Goal: Transaction & Acquisition: Purchase product/service

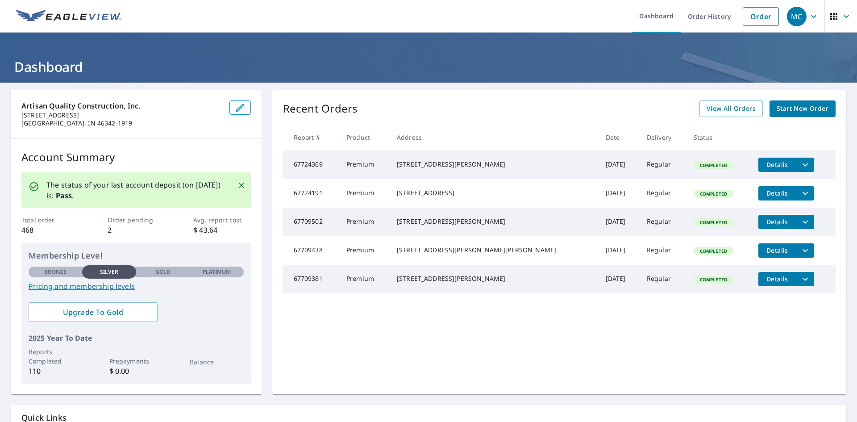
click at [789, 110] on span "Start New Order" at bounding box center [803, 108] width 52 height 11
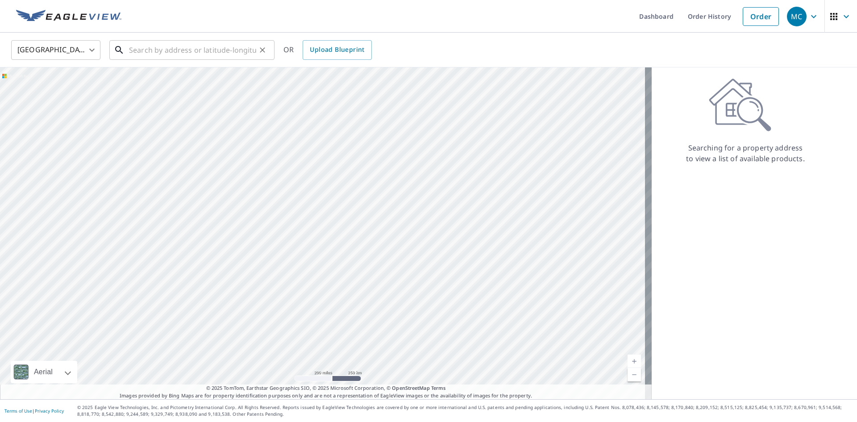
click at [179, 57] on input "text" at bounding box center [192, 50] width 127 height 25
paste input "2604 White Oak Ave, Whiting, IN 46394"
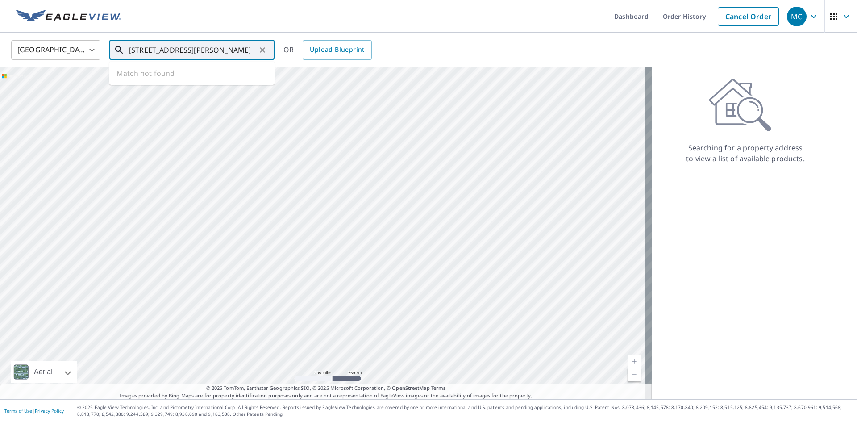
scroll to position [0, 6]
click at [191, 80] on span "[STREET_ADDRESS]" at bounding box center [197, 76] width 140 height 11
type input "[STREET_ADDRESS][PERSON_NAME]"
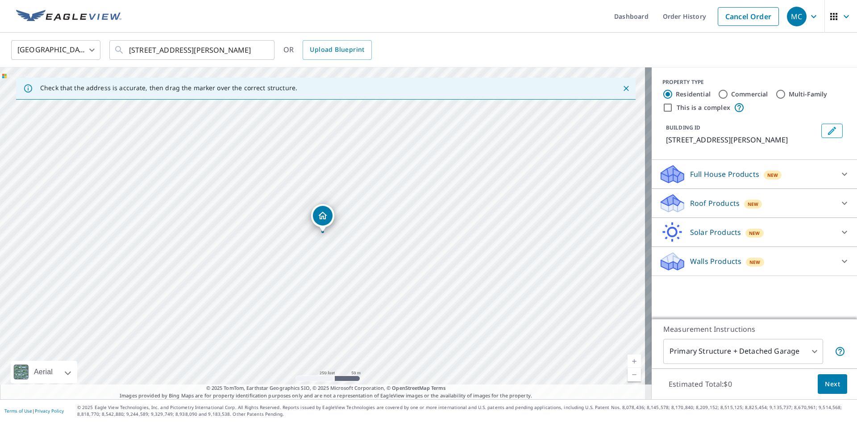
click at [716, 205] on p "Roof Products" at bounding box center [715, 203] width 50 height 11
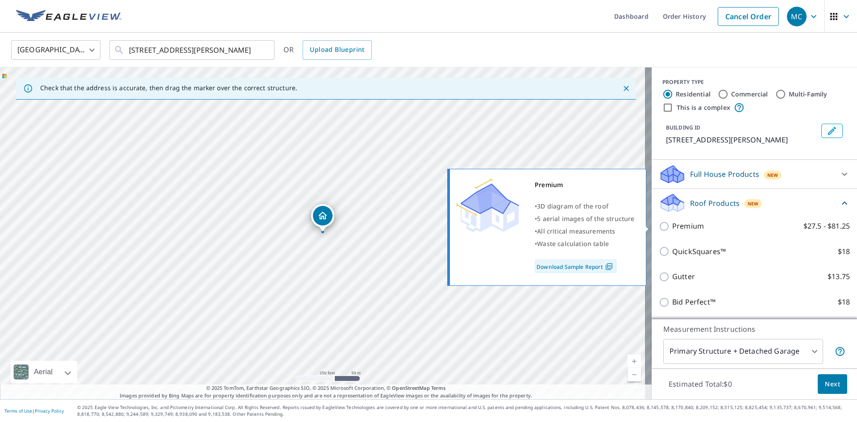
click at [677, 231] on p "Premium" at bounding box center [688, 226] width 32 height 11
click at [672, 231] on input "Premium $27.5 - $81.25" at bounding box center [665, 226] width 13 height 11
checkbox input "true"
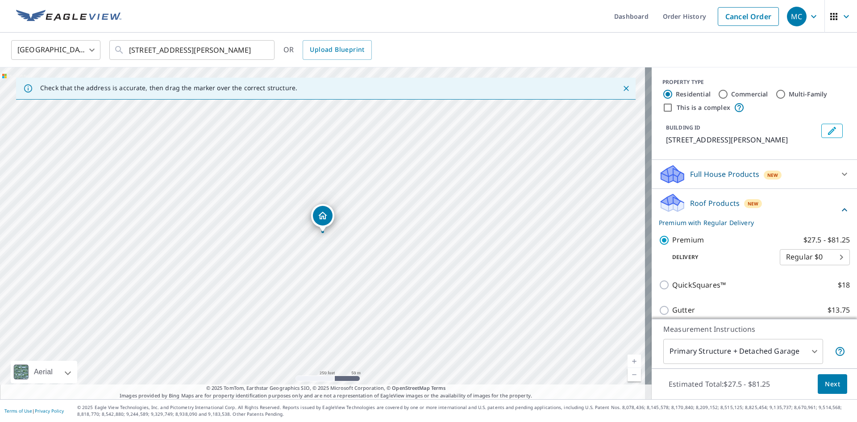
click at [827, 388] on span "Next" at bounding box center [832, 384] width 15 height 11
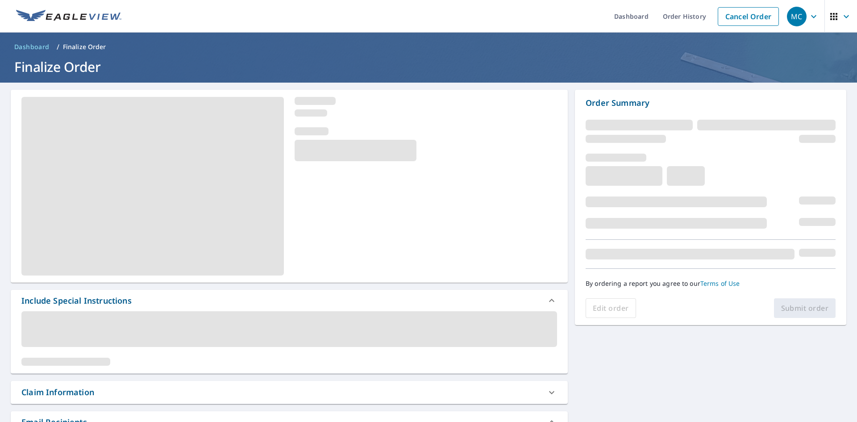
click at [150, 393] on div "Claim Information" at bounding box center [281, 392] width 520 height 12
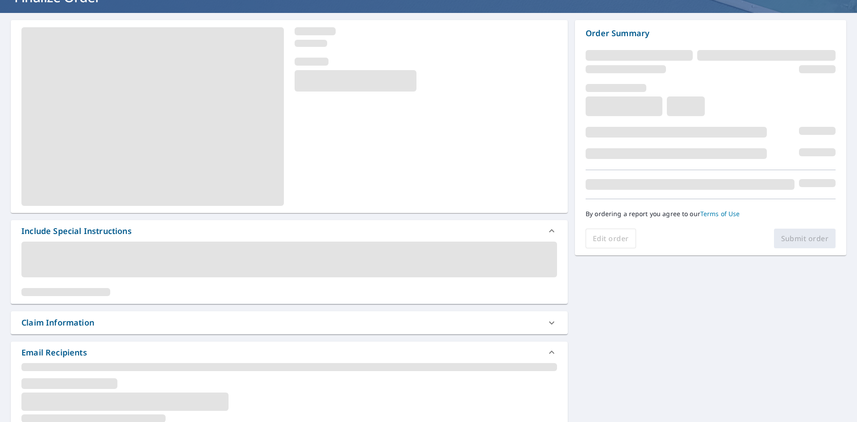
scroll to position [89, 0]
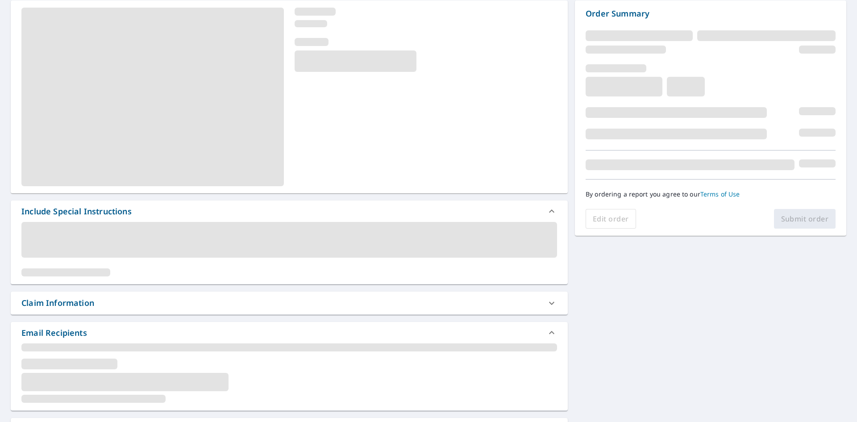
click at [178, 303] on div "Claim Information" at bounding box center [281, 303] width 520 height 12
click at [642, 297] on div "Include Special Instructions Claim Information Email Recipients Substitutions a…" at bounding box center [428, 363] width 857 height 741
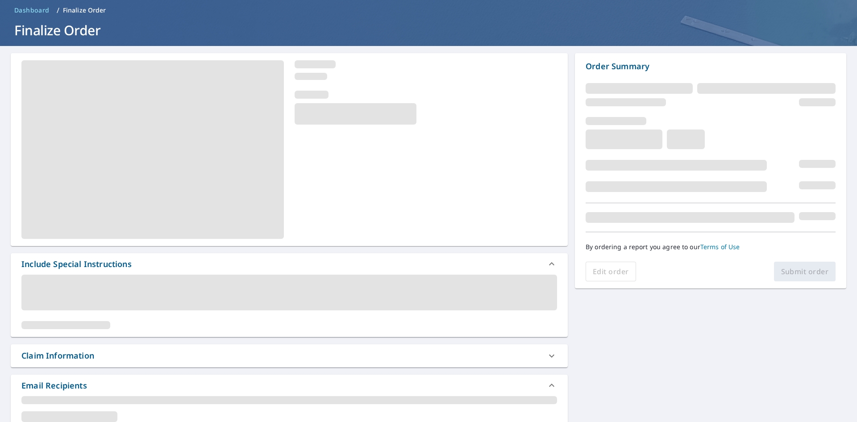
scroll to position [0, 0]
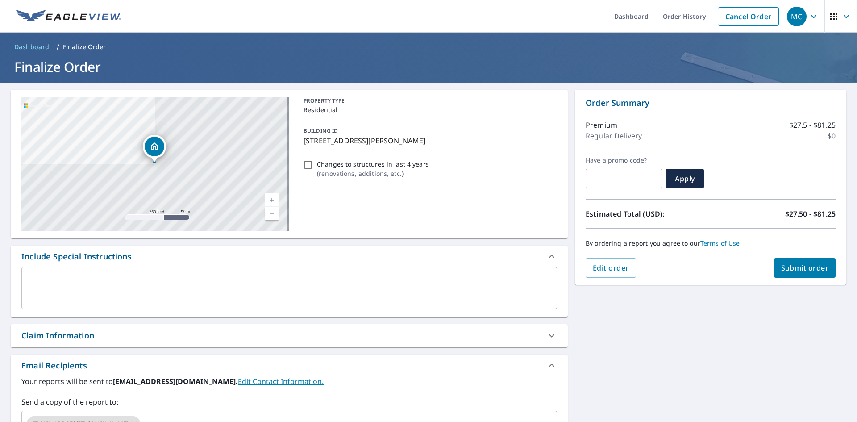
click at [213, 333] on div "Claim Information" at bounding box center [281, 335] width 520 height 12
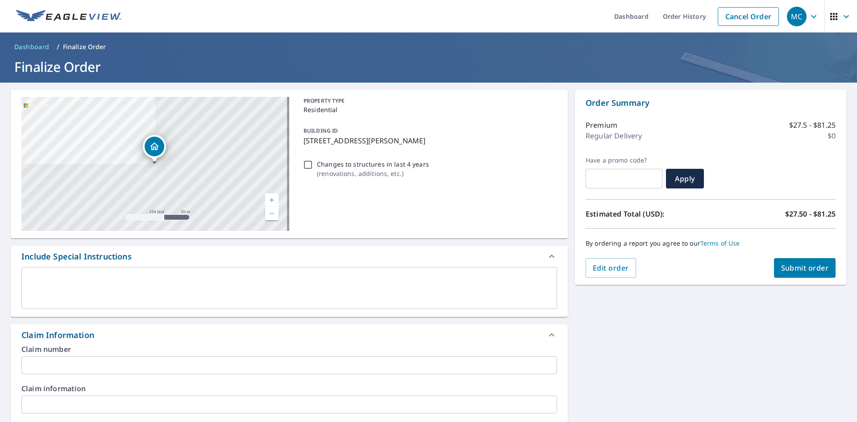
click at [203, 373] on input "text" at bounding box center [289, 365] width 536 height 18
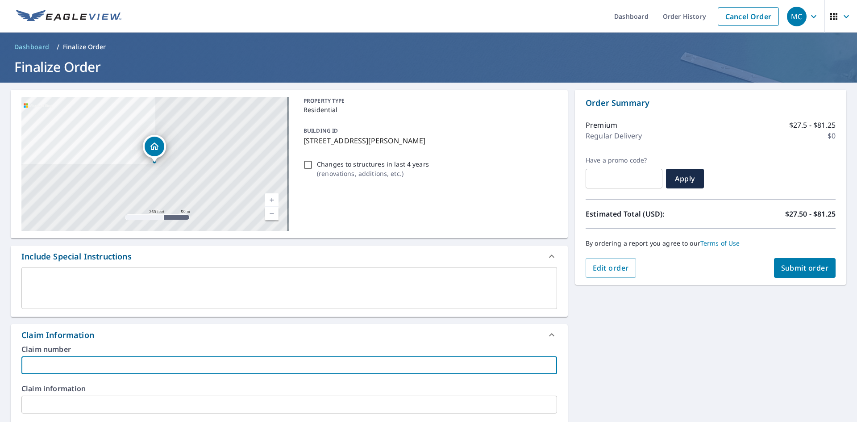
paste input "25-4259 Canning Roof [PERSON_NAME]"
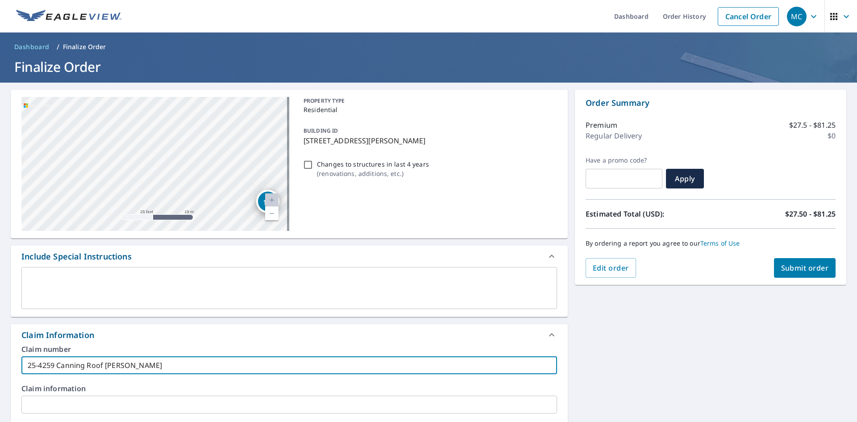
drag, startPoint x: 248, startPoint y: 186, endPoint x: 161, endPoint y: 114, distance: 112.9
click at [161, 114] on div "[STREET_ADDRESS][PERSON_NAME]" at bounding box center [155, 164] width 268 height 134
type input "25-4259 Canning Roof [PERSON_NAME]"
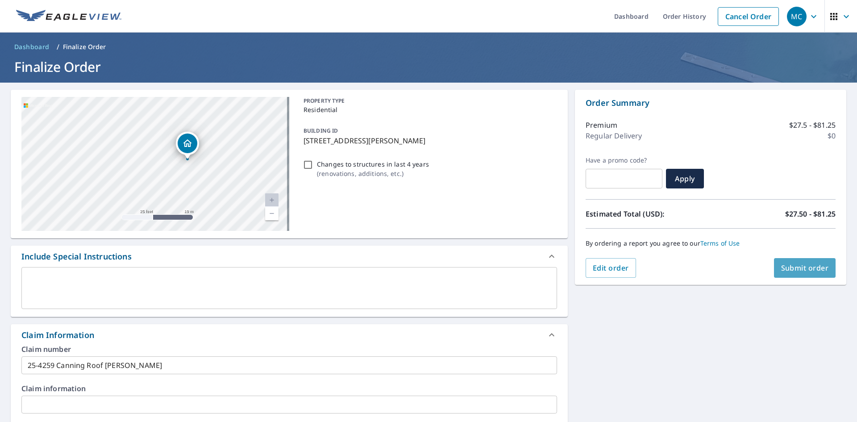
click at [789, 266] on span "Submit order" at bounding box center [805, 268] width 48 height 10
